Goal: Task Accomplishment & Management: Manage account settings

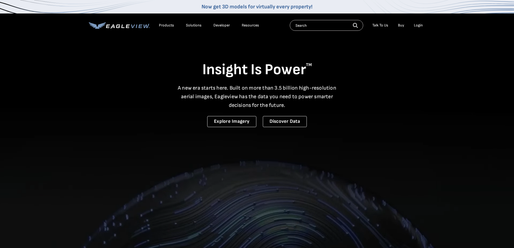
click at [418, 26] on div "Login" at bounding box center [418, 25] width 9 height 5
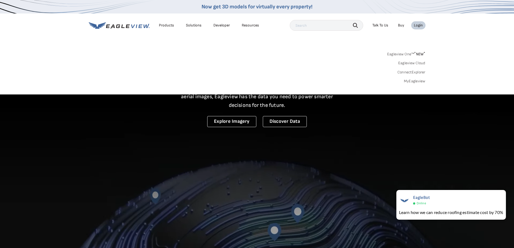
click at [419, 80] on link "MyEagleview" at bounding box center [415, 81] width 22 height 5
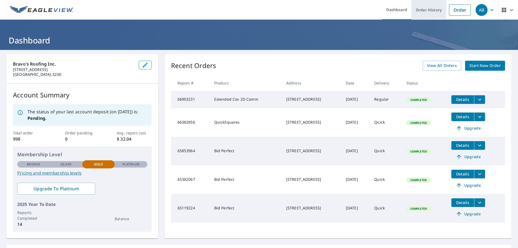
click at [418, 11] on link "Order History" at bounding box center [429, 10] width 35 height 20
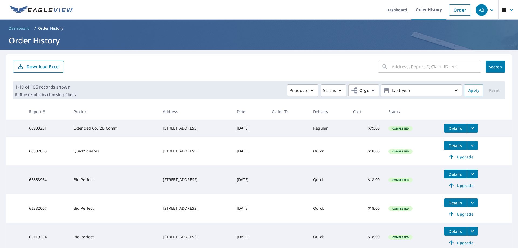
click at [49, 66] on p "Download Excel" at bounding box center [42, 67] width 33 height 6
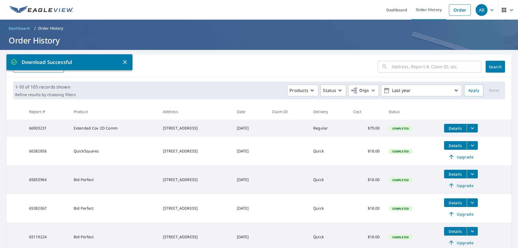
click at [125, 63] on icon "button" at bounding box center [125, 62] width 6 height 6
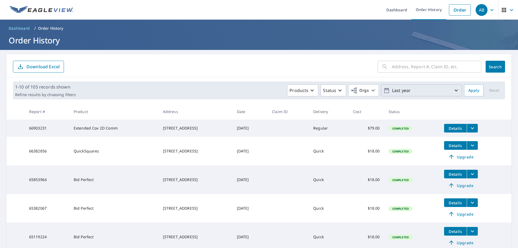
click at [402, 92] on p "Last year" at bounding box center [421, 90] width 63 height 9
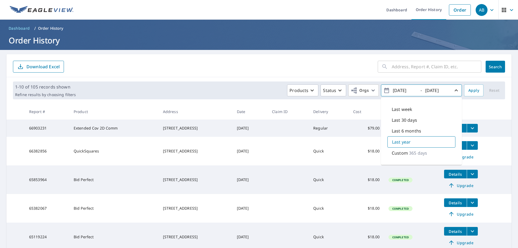
click at [320, 56] on div "​ Search Download Excel" at bounding box center [258, 65] width 505 height 23
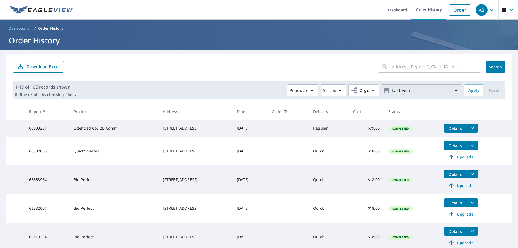
click at [408, 90] on p "Last year" at bounding box center [421, 90] width 63 height 9
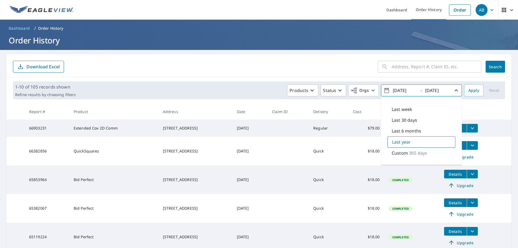
click at [410, 92] on input "[DATE]" at bounding box center [404, 90] width 26 height 9
click at [399, 90] on input "[DATE]" at bounding box center [404, 90] width 26 height 9
click at [405, 90] on input "[DATE]" at bounding box center [404, 90] width 26 height 9
click at [412, 90] on input "[DATE]" at bounding box center [404, 90] width 26 height 9
type input "[DATE]"
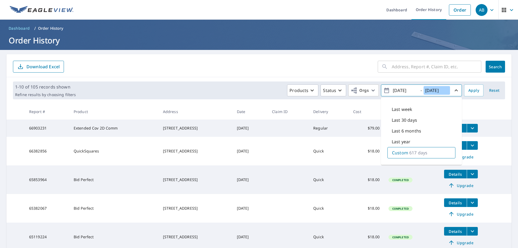
click at [431, 89] on input "[DATE]" at bounding box center [437, 90] width 26 height 9
click at [437, 90] on input "[DATE]" at bounding box center [437, 90] width 26 height 9
click at [438, 90] on input "[DATE]" at bounding box center [437, 90] width 26 height 9
click at [443, 90] on input "[DATE]" at bounding box center [437, 90] width 26 height 9
type input "[DATE]"
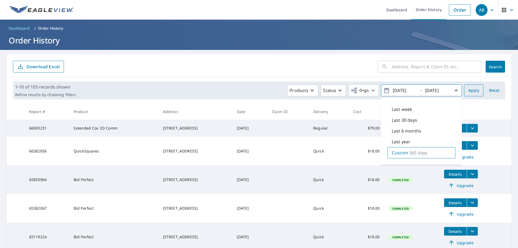
click at [464, 91] on button "Apply" at bounding box center [473, 90] width 19 height 12
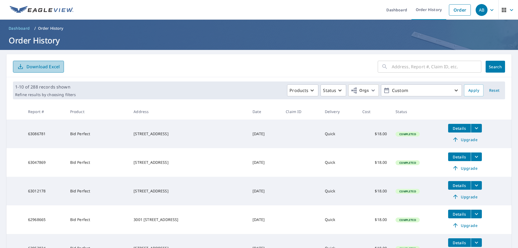
click at [51, 68] on p "Download Excel" at bounding box center [42, 67] width 33 height 6
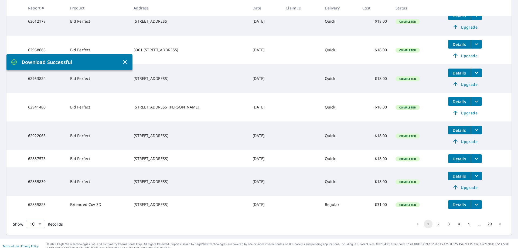
scroll to position [179, 0]
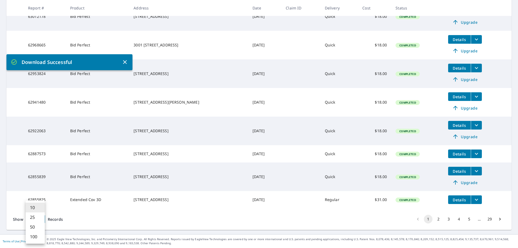
click at [41, 219] on body "AB AB Dashboard Order History Order AB Dashboard / Order History Order History …" at bounding box center [259, 124] width 518 height 248
click at [33, 237] on li "100" at bounding box center [35, 237] width 19 height 10
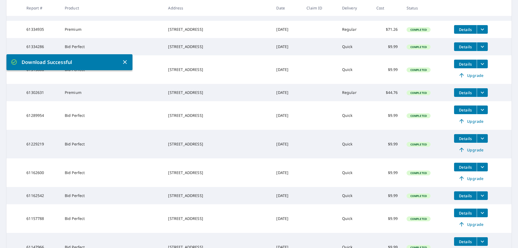
scroll to position [2625, 0]
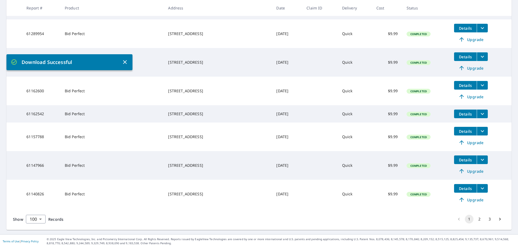
click at [477, 219] on button "2" at bounding box center [479, 219] width 9 height 9
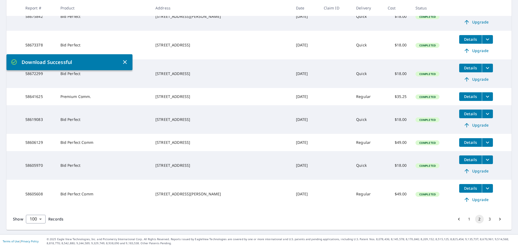
scroll to position [2590, 0]
click at [486, 219] on button "3" at bounding box center [490, 219] width 9 height 9
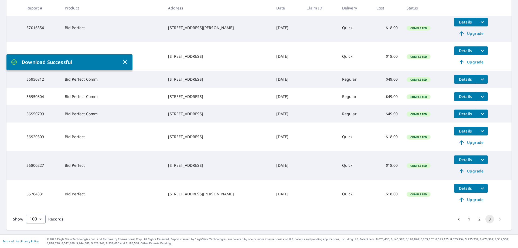
scroll to position [2287, 0]
click at [476, 217] on button "2" at bounding box center [479, 219] width 9 height 9
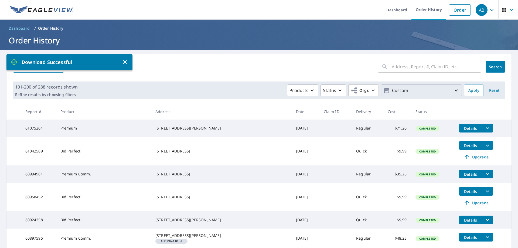
click at [401, 92] on p "Custom" at bounding box center [421, 90] width 63 height 9
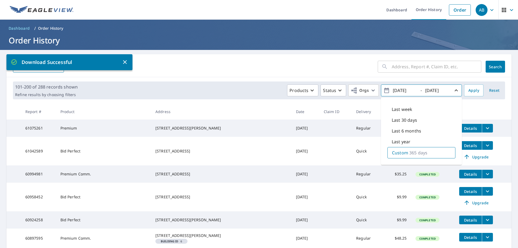
click at [230, 62] on form "​ Search Download Excel" at bounding box center [259, 67] width 492 height 12
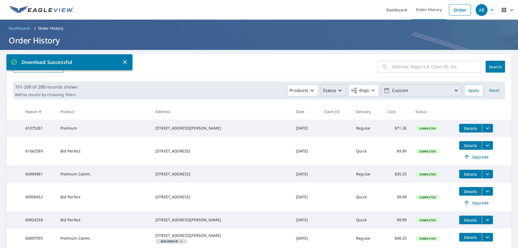
click at [338, 88] on icon "button" at bounding box center [340, 90] width 6 height 6
click at [327, 62] on form "​ Search Download Excel" at bounding box center [259, 67] width 492 height 12
click at [222, 49] on header "Dashboard / Order History Order History" at bounding box center [259, 35] width 518 height 30
click at [219, 63] on form "​ Search Download Excel" at bounding box center [259, 67] width 492 height 12
click at [123, 63] on icon "button" at bounding box center [125, 62] width 6 height 6
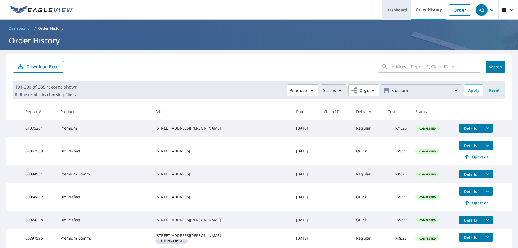
click at [399, 8] on link "Dashboard" at bounding box center [396, 10] width 29 height 20
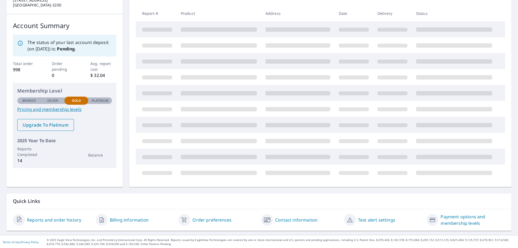
scroll to position [70, 0]
click at [113, 217] on link "Billing information" at bounding box center [129, 219] width 39 height 6
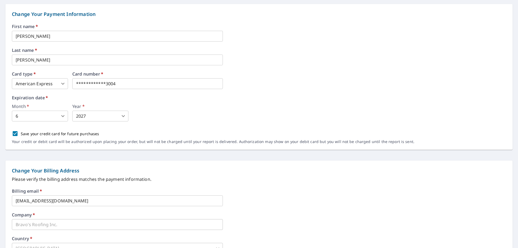
scroll to position [70, 0]
